Goal: Information Seeking & Learning: Learn about a topic

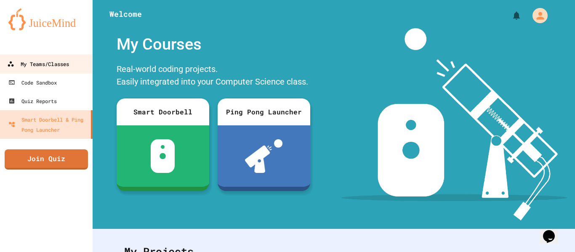
click at [37, 57] on link "My Teams/Classes" at bounding box center [47, 63] width 96 height 19
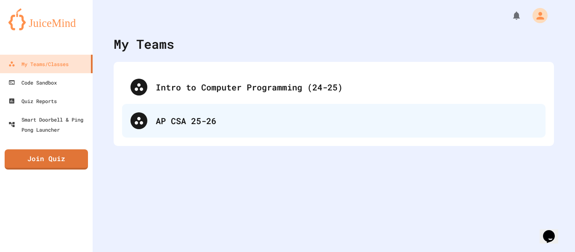
click at [192, 130] on div "AP CSA 25-26" at bounding box center [334, 121] width 424 height 34
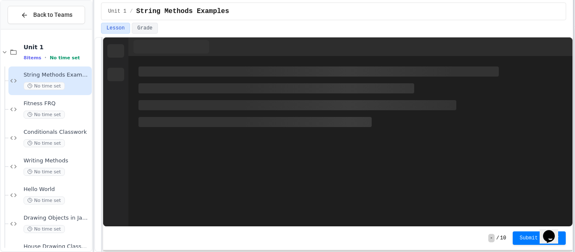
click at [575, 77] on div at bounding box center [574, 126] width 2 height 252
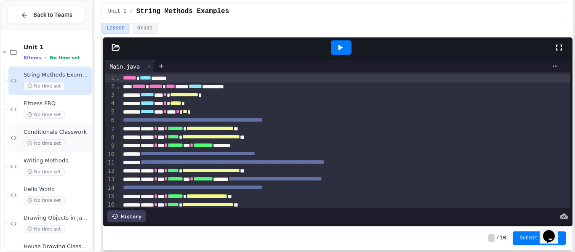
scroll to position [53, 0]
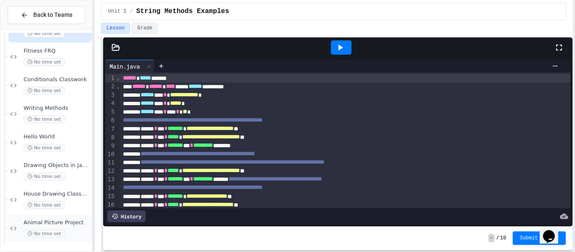
click at [58, 224] on span "Animal Picture Project" at bounding box center [57, 222] width 67 height 7
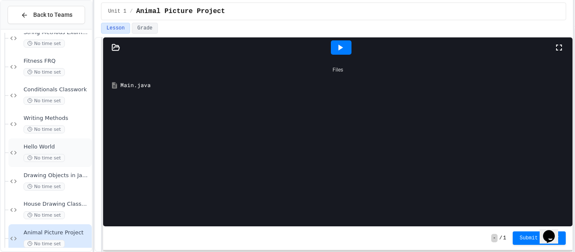
scroll to position [53, 0]
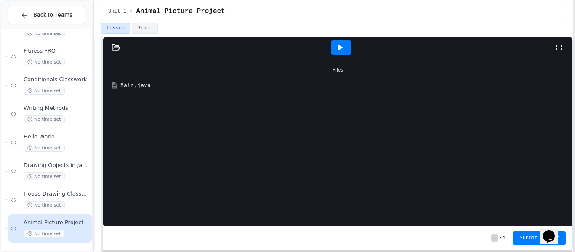
click at [142, 88] on div "Main.java" at bounding box center [343, 85] width 447 height 8
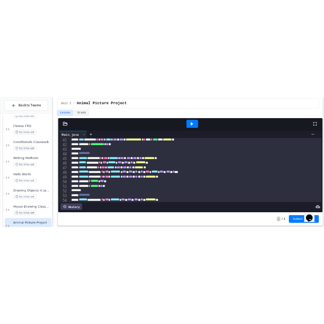
scroll to position [326, 0]
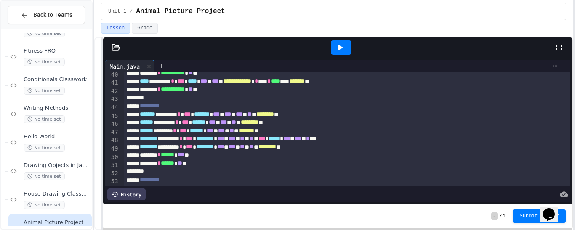
click at [342, 45] on icon at bounding box center [340, 48] width 10 height 10
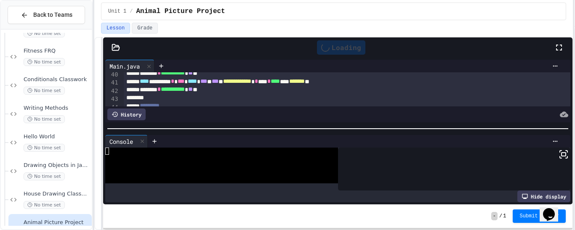
click at [561, 125] on div at bounding box center [338, 129] width 470 height 8
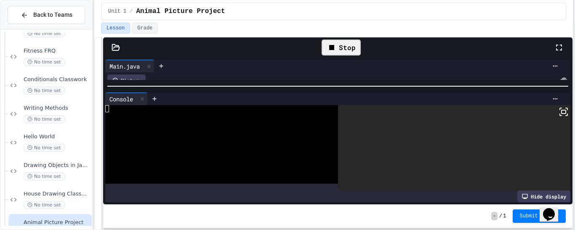
click at [564, 117] on icon at bounding box center [564, 112] width 10 height 10
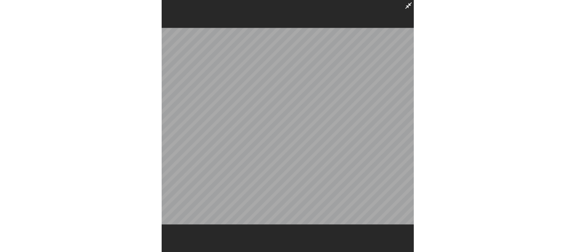
scroll to position [356, 0]
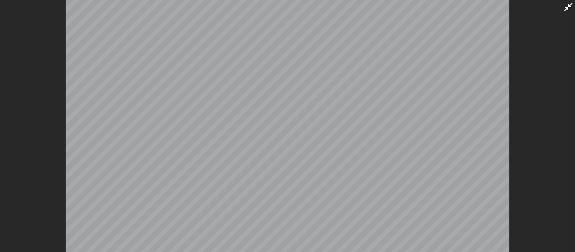
click at [575, 94] on html "**********" at bounding box center [287, 126] width 575 height 252
click at [567, 13] on div at bounding box center [287, 126] width 575 height 252
click at [568, 8] on icon at bounding box center [568, 7] width 8 height 8
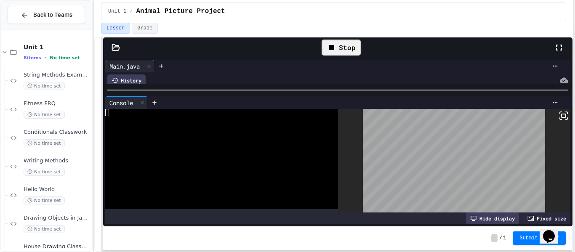
click at [351, 47] on div "Stop" at bounding box center [341, 48] width 39 height 16
